Goal: Find specific page/section: Find specific page/section

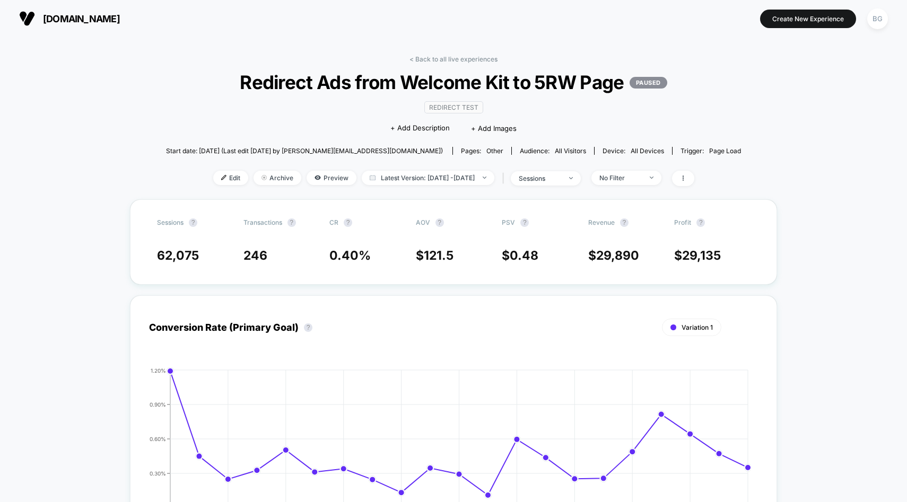
click at [50, 20] on span "[DOMAIN_NAME]" at bounding box center [81, 18] width 77 height 11
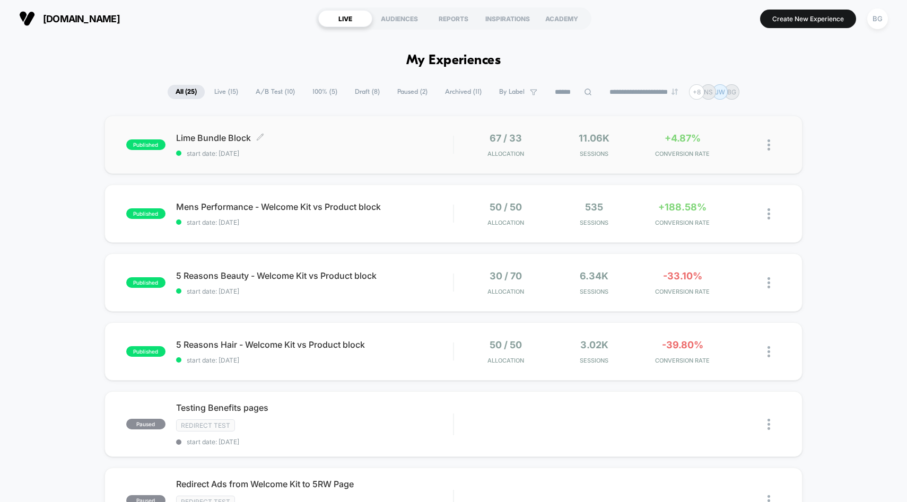
click at [292, 138] on span "Lime Bundle Block Click to edit experience details" at bounding box center [314, 138] width 277 height 11
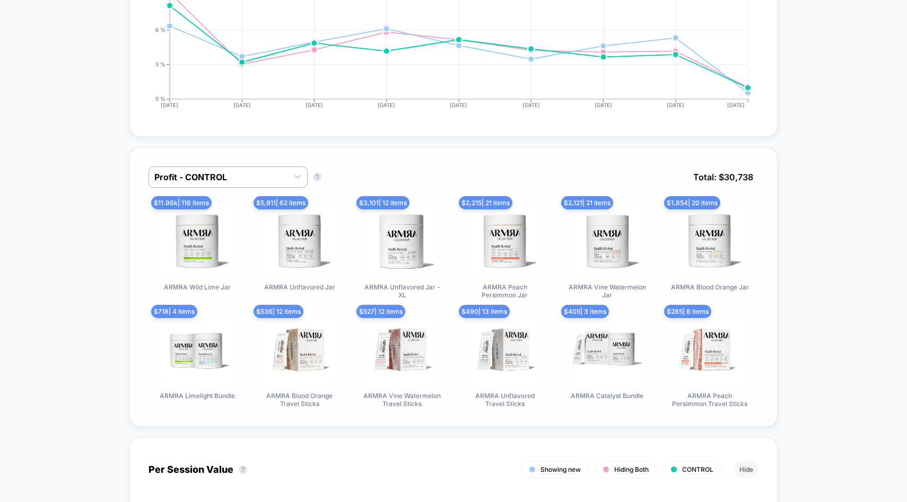
scroll to position [635, 0]
